Goal: Check status: Check status

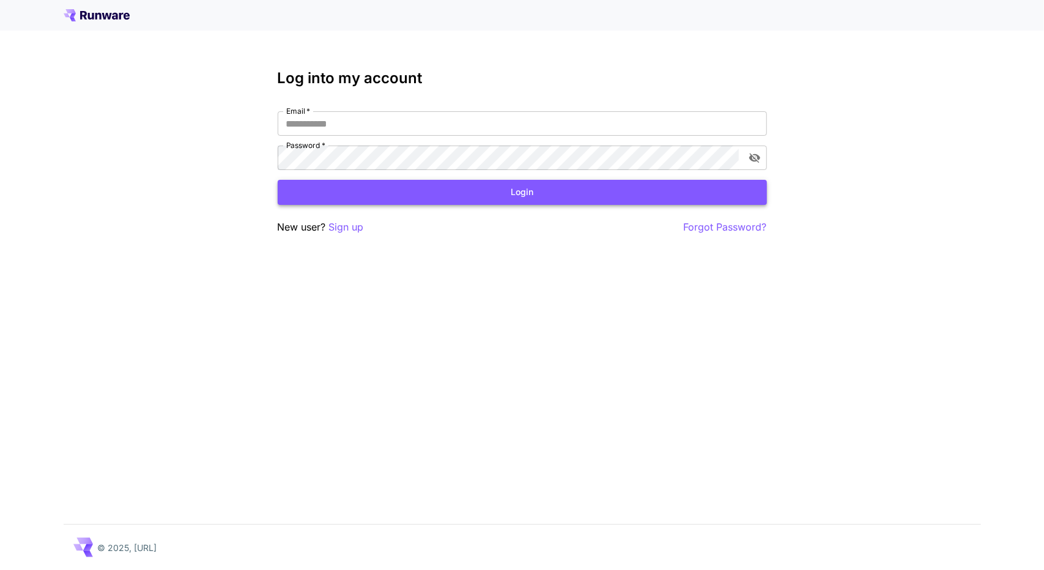
type input "**********"
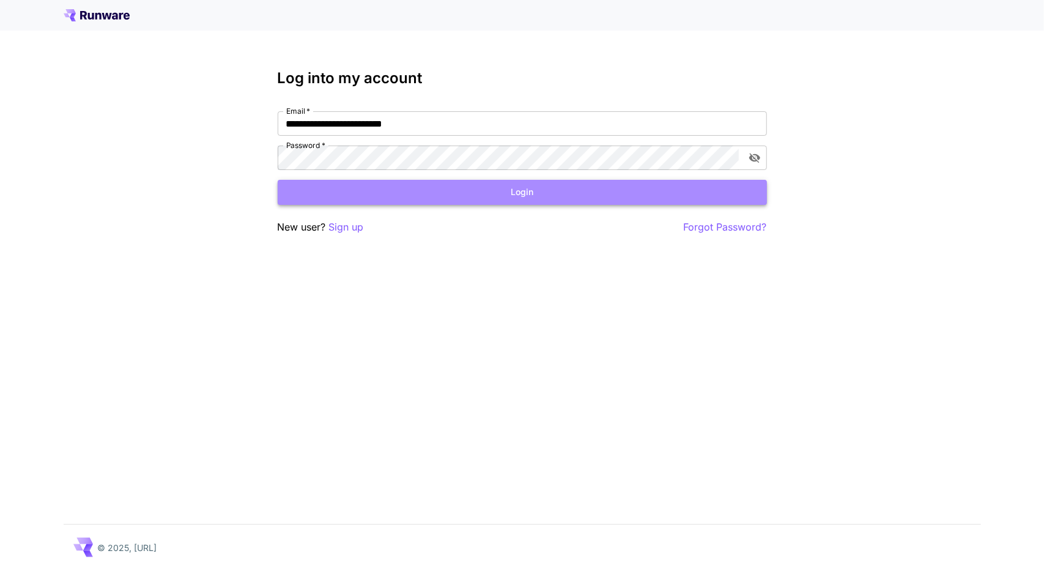
click at [422, 197] on button "Login" at bounding box center [522, 192] width 489 height 25
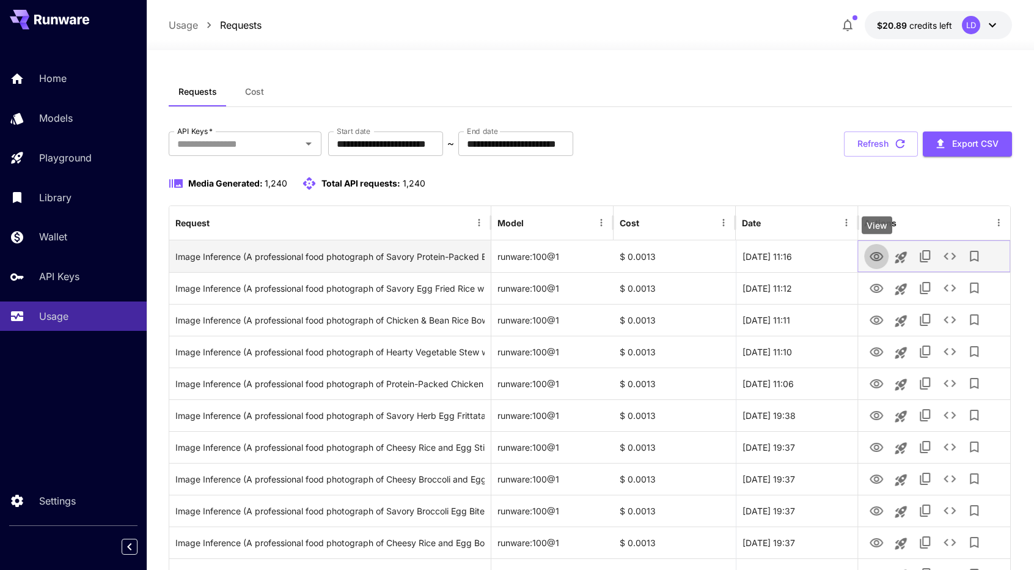
click at [880, 254] on icon "View" at bounding box center [876, 256] width 15 height 15
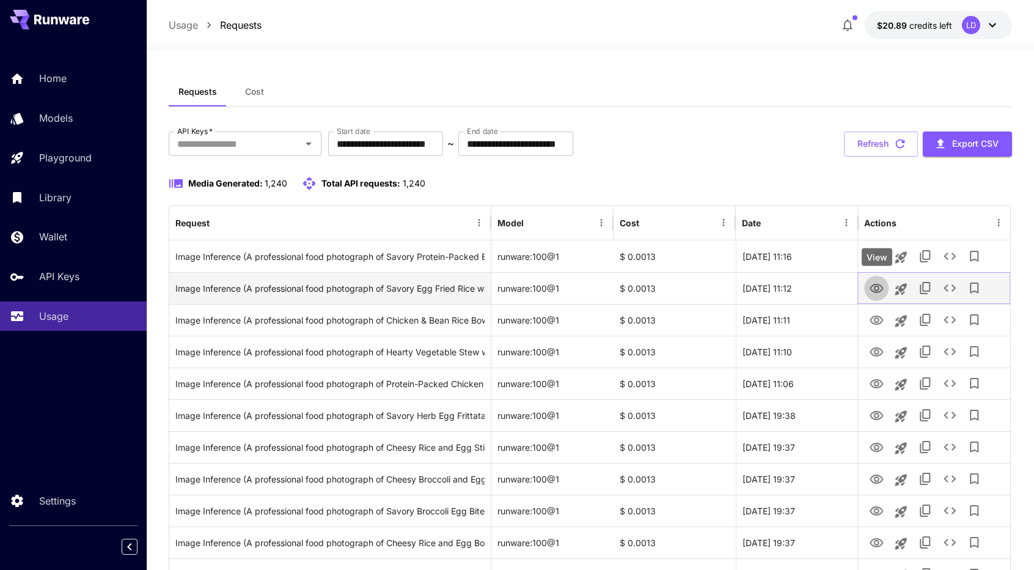
click at [880, 284] on icon "View" at bounding box center [876, 288] width 15 height 15
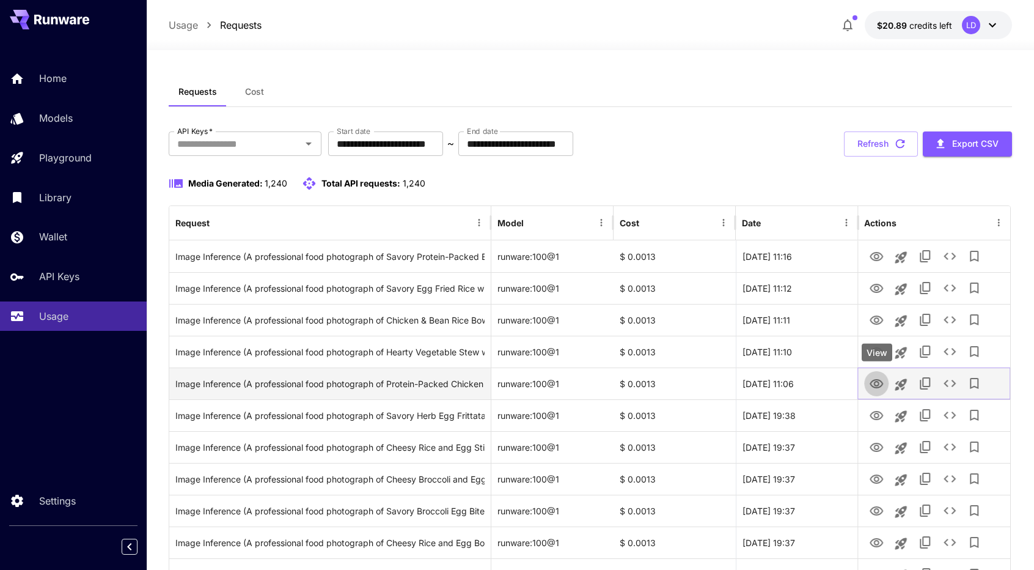
click at [880, 383] on icon "View" at bounding box center [876, 384] width 15 height 15
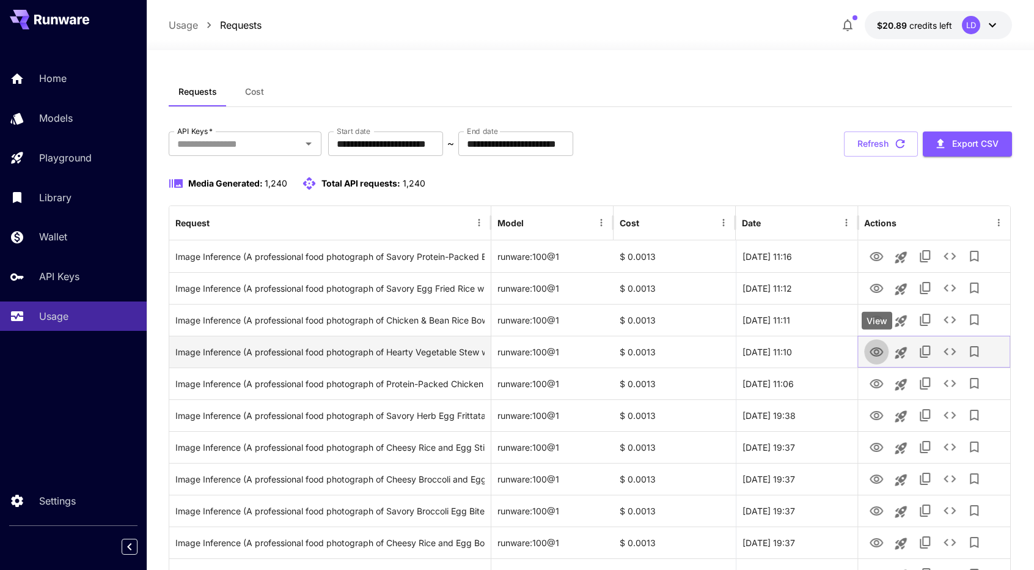
click at [881, 347] on icon "View" at bounding box center [876, 352] width 15 height 15
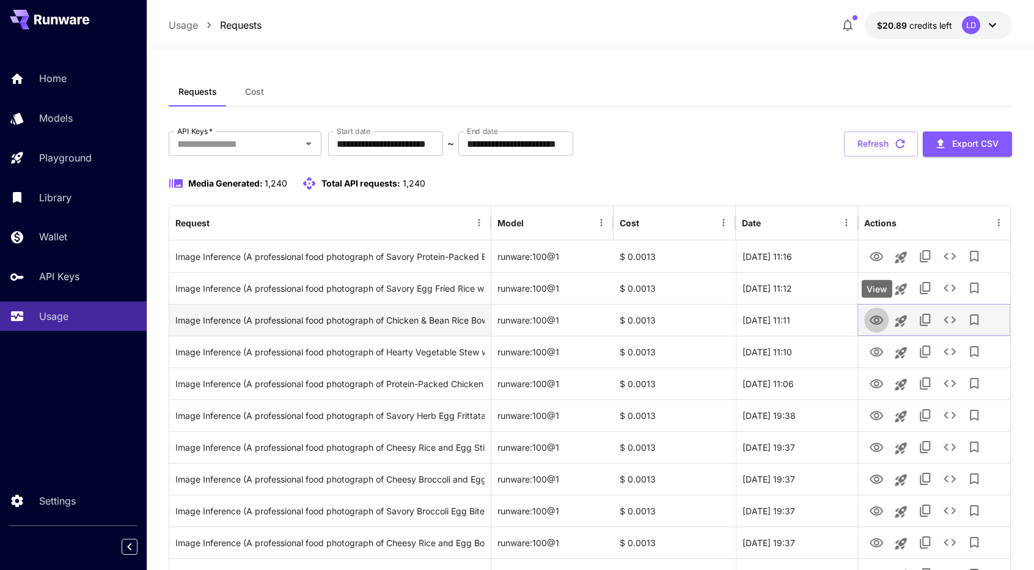
click at [883, 321] on icon "View" at bounding box center [876, 320] width 15 height 15
